Goal: Find specific page/section: Find specific page/section

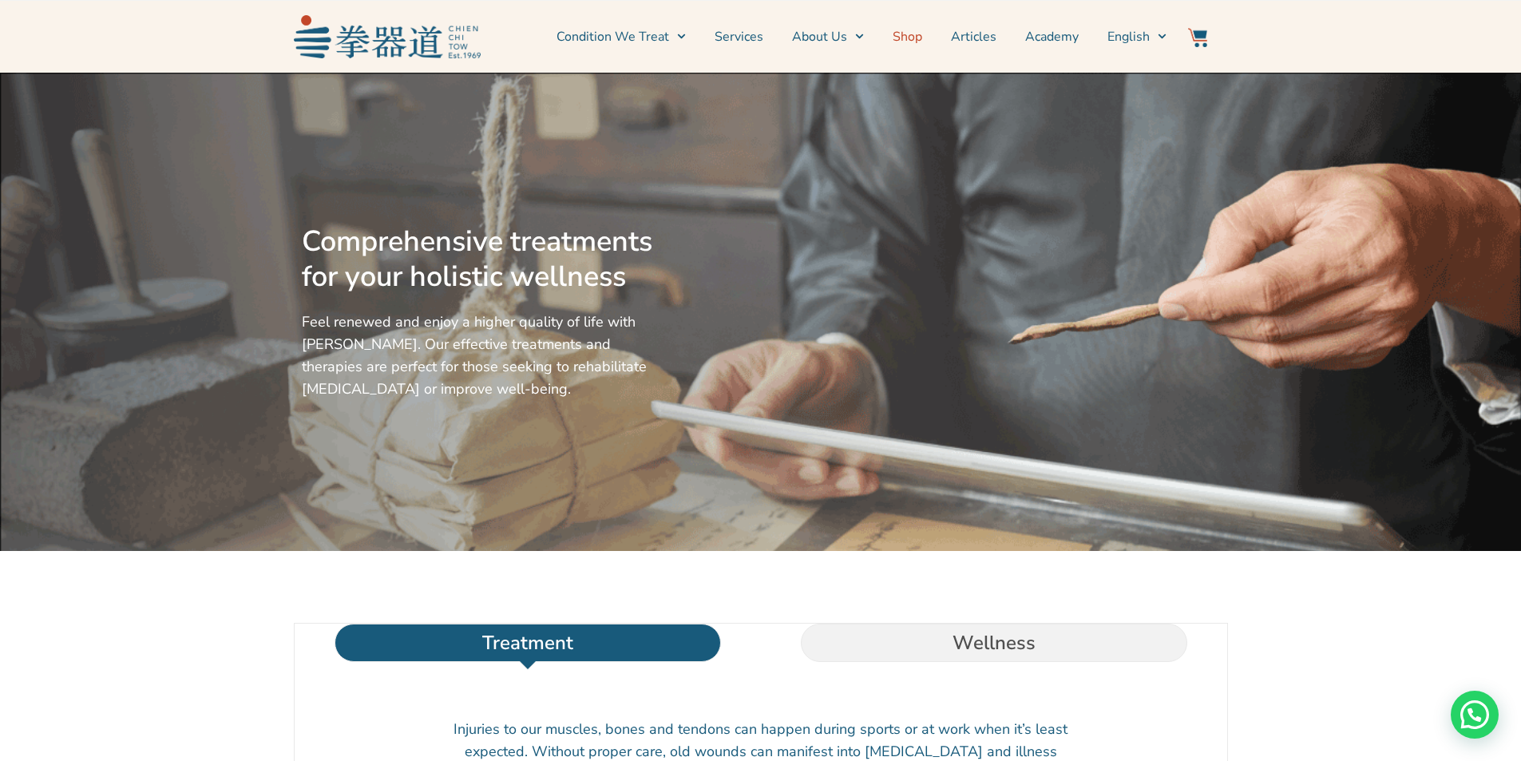
click at [910, 37] on link "Shop" at bounding box center [908, 37] width 30 height 40
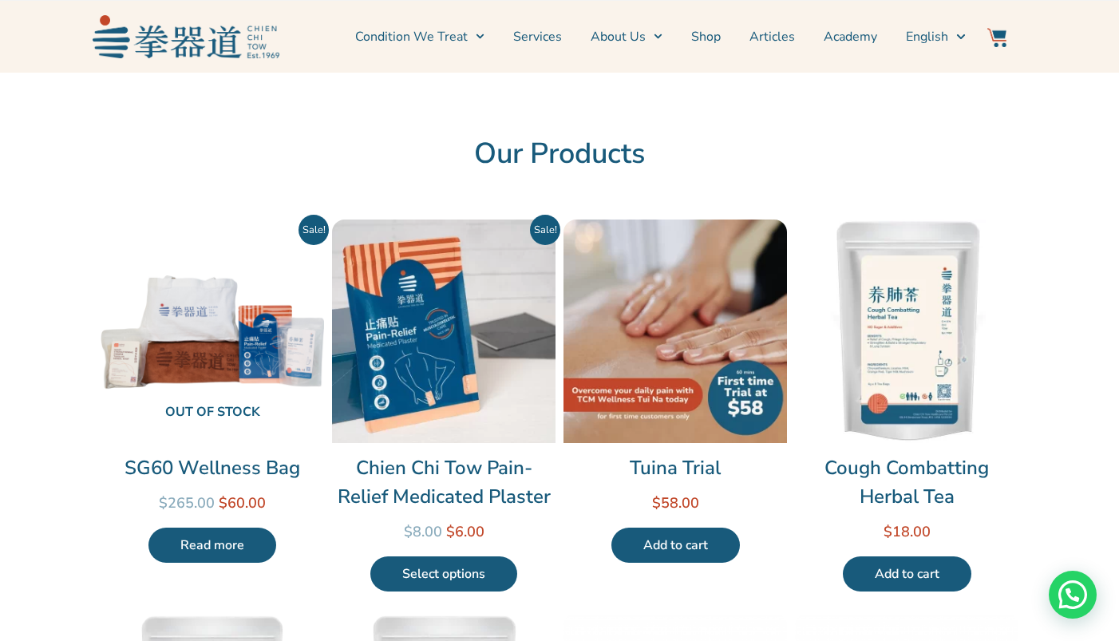
click at [671, 366] on img at bounding box center [676, 332] width 224 height 224
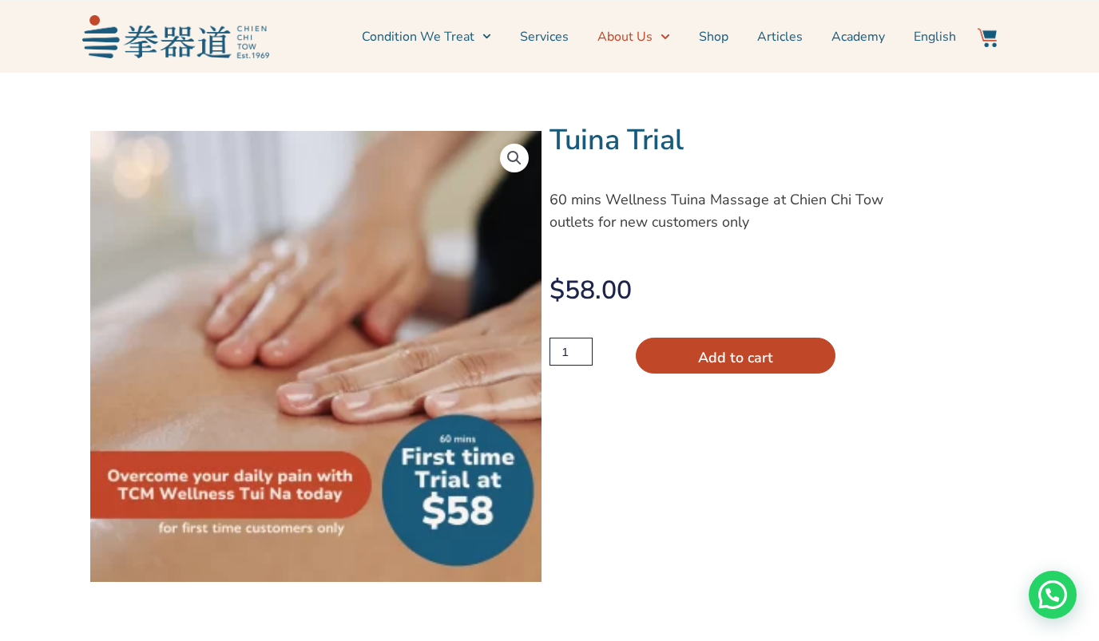
click at [669, 34] on icon "Menu" at bounding box center [664, 36] width 9 height 9
click at [656, 38] on span "Menu" at bounding box center [660, 36] width 17 height 25
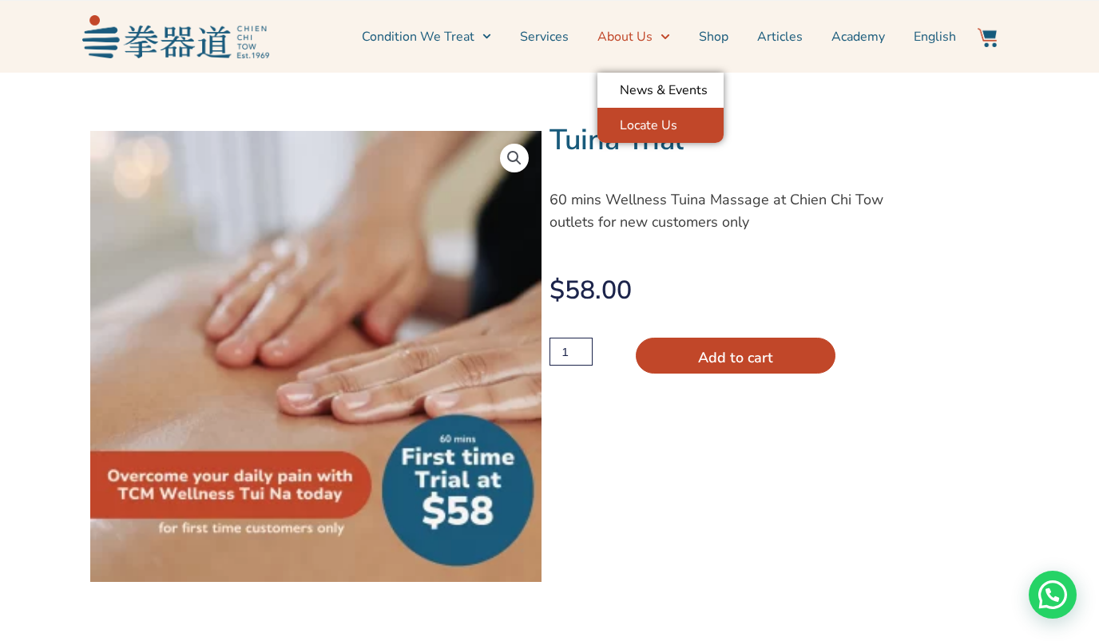
click at [649, 126] on link "Locate Us" at bounding box center [660, 125] width 126 height 35
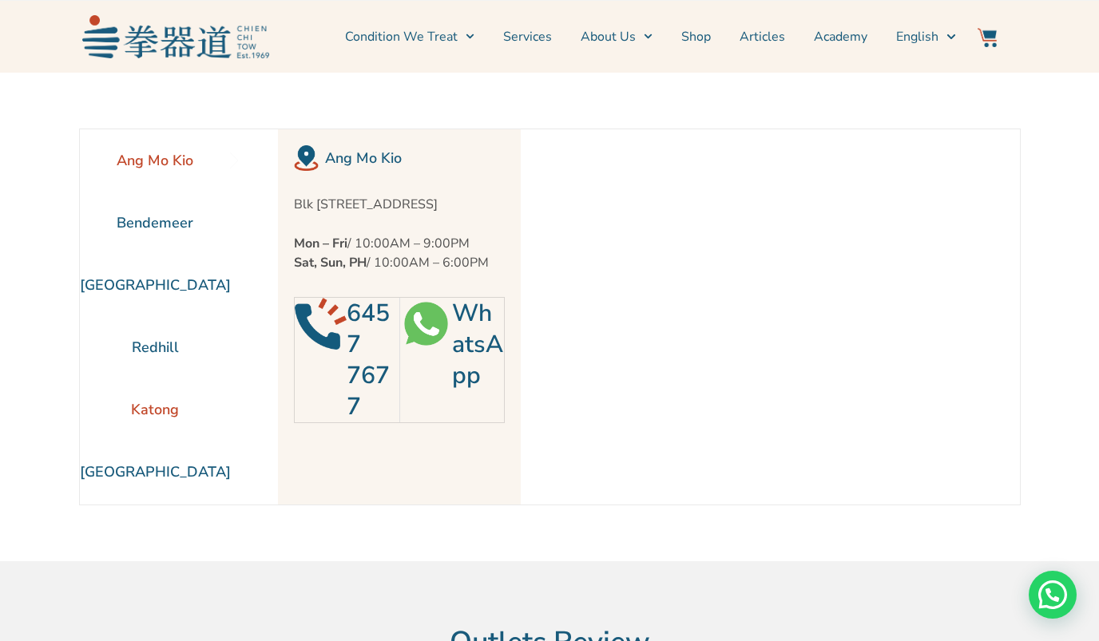
click at [141, 412] on li "Katong" at bounding box center [155, 409] width 151 height 62
